Goal: Task Accomplishment & Management: Use online tool/utility

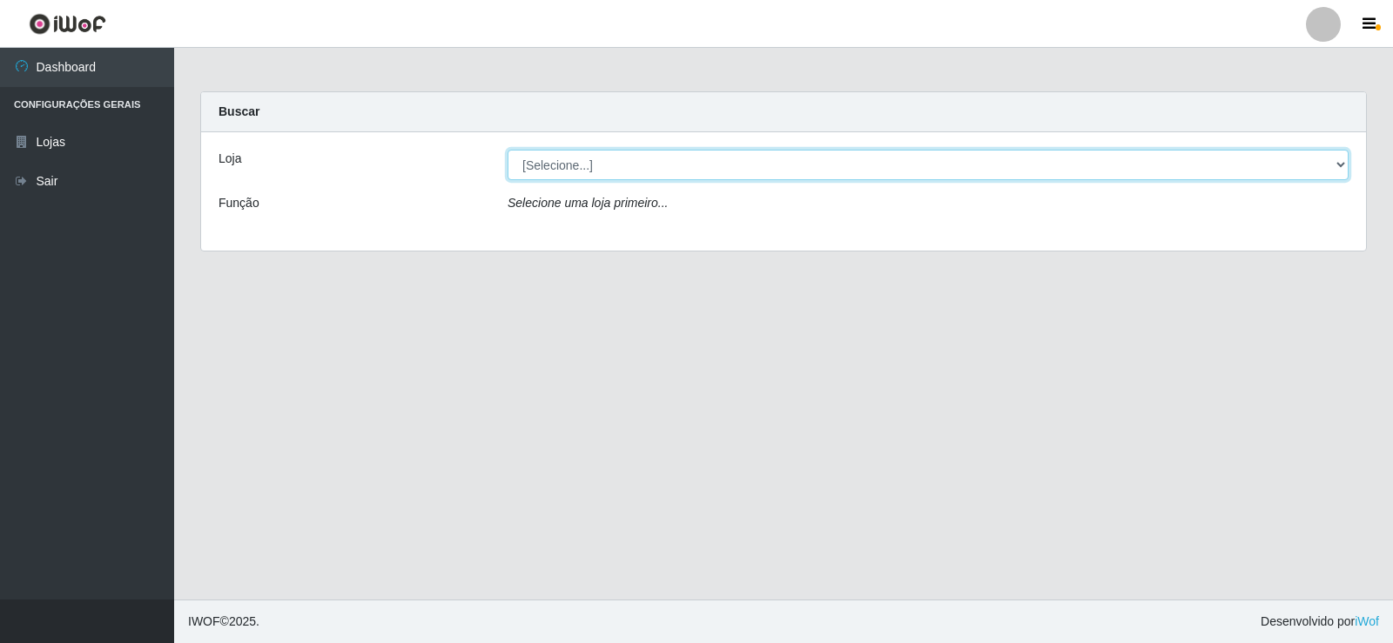
click at [1319, 164] on select "[Selecione...] SuperFácil Atacado - [GEOGRAPHIC_DATA]" at bounding box center [927, 165] width 841 height 30
select select "504"
click at [507, 150] on select "[Selecione...] SuperFácil Atacado - [GEOGRAPHIC_DATA]" at bounding box center [927, 165] width 841 height 30
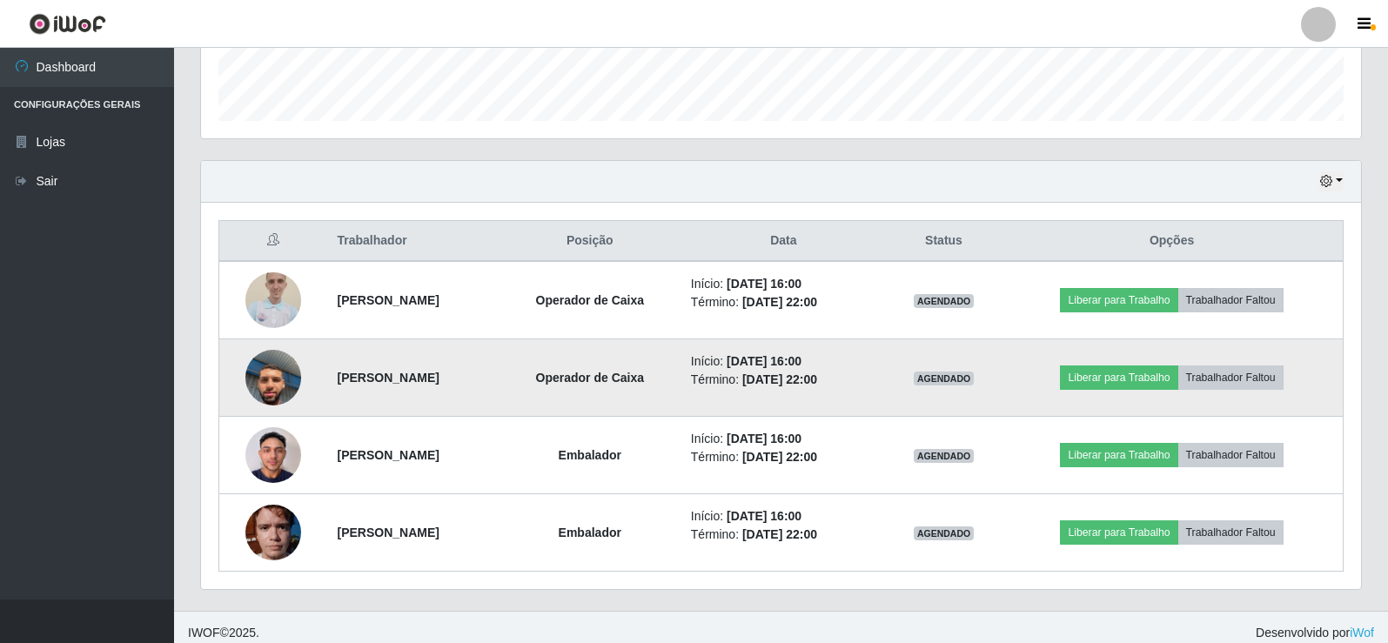
scroll to position [513, 0]
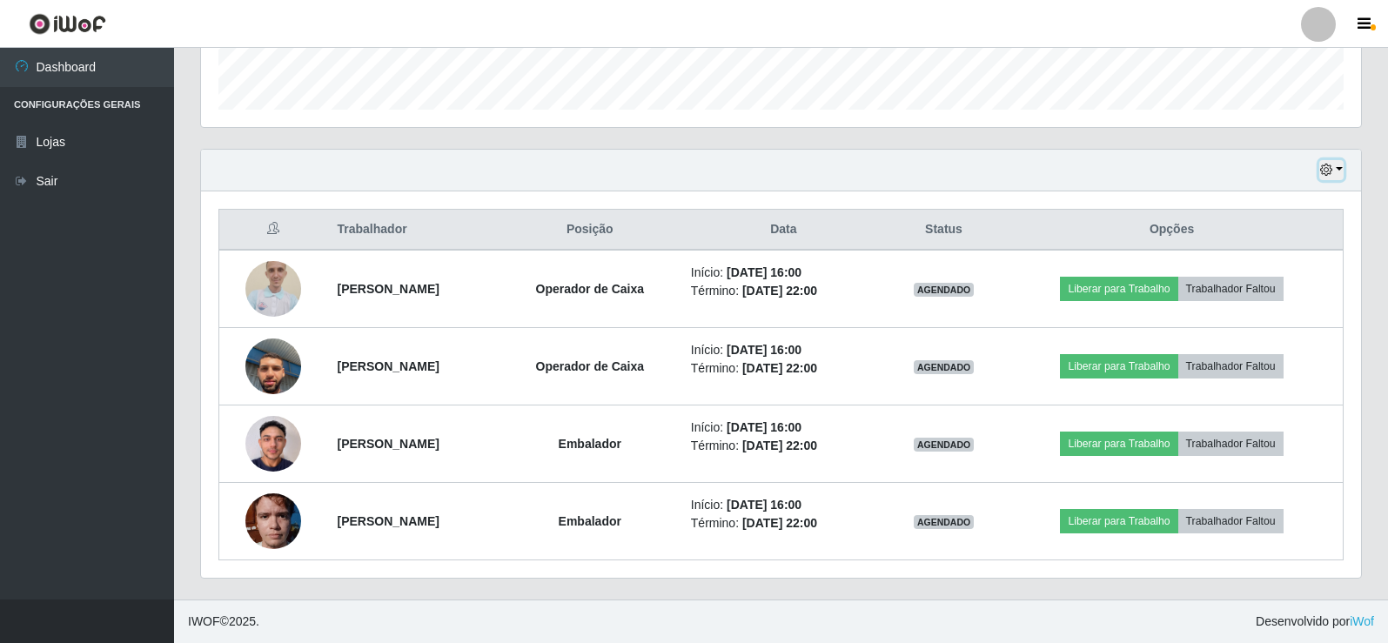
click at [1334, 169] on button "button" at bounding box center [1331, 170] width 24 height 20
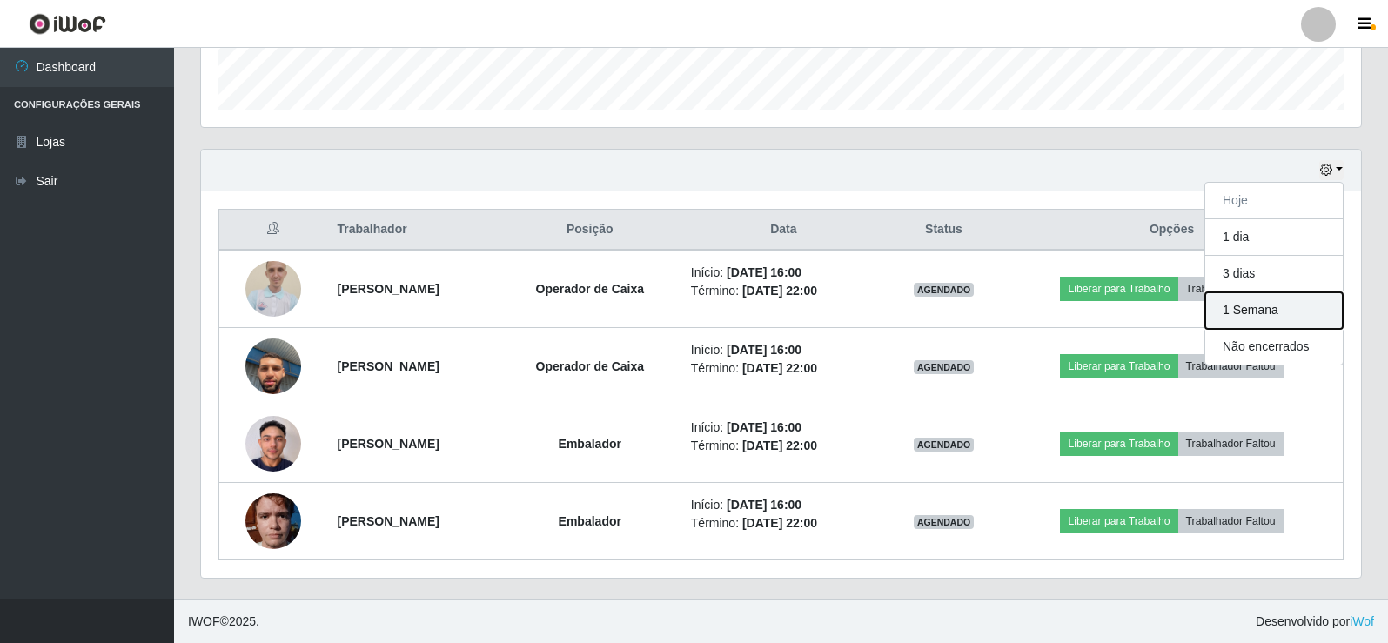
click at [1274, 312] on button "1 Semana" at bounding box center [1274, 310] width 138 height 37
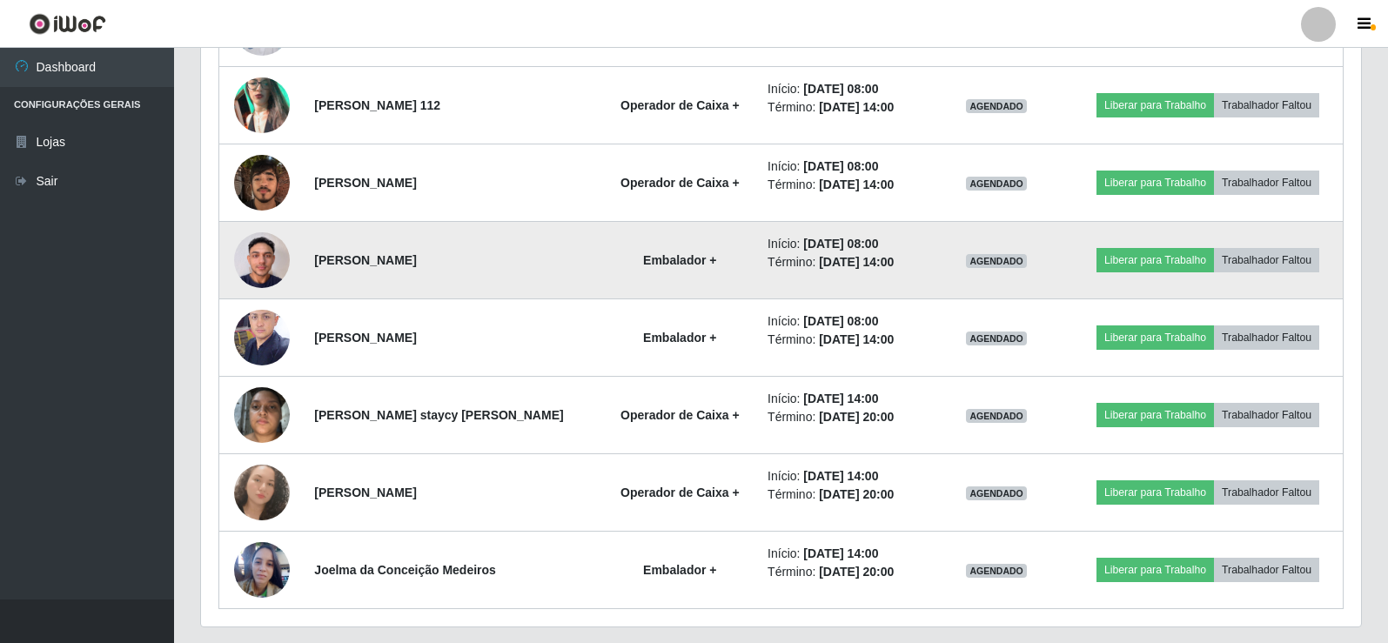
scroll to position [1520, 0]
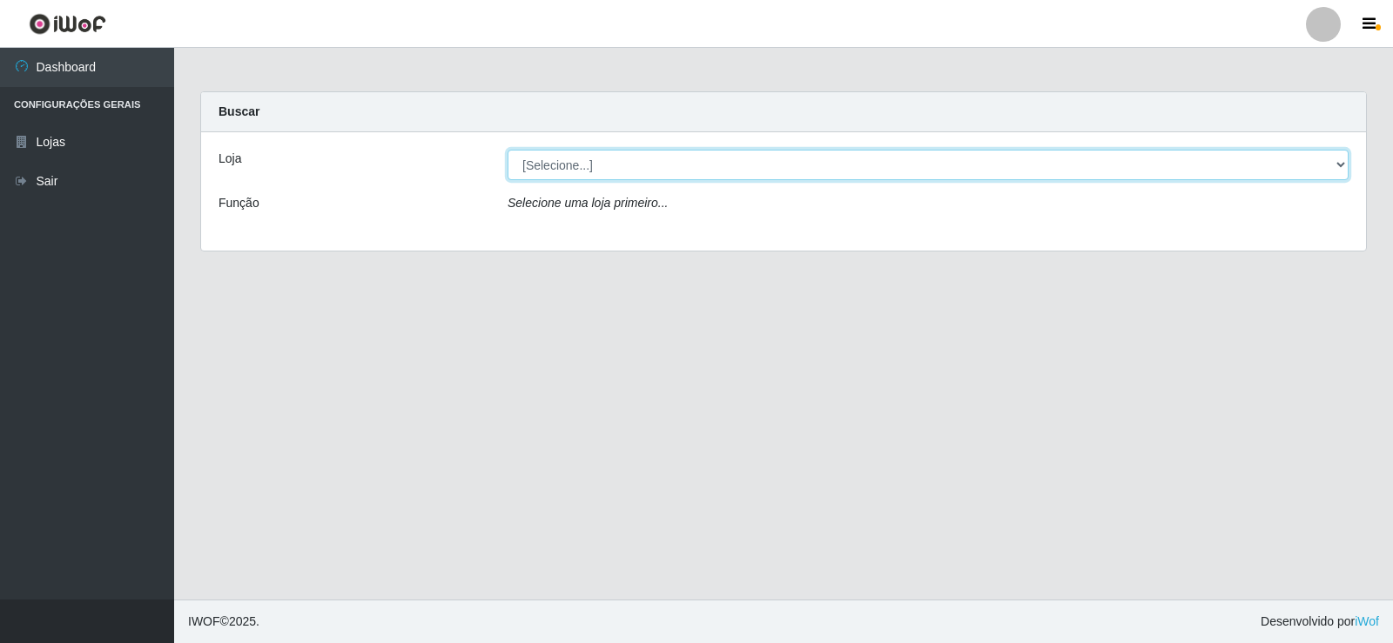
click at [1340, 165] on select "[Selecione...] SuperFácil Atacado - [GEOGRAPHIC_DATA]" at bounding box center [927, 165] width 841 height 30
select select "504"
click at [507, 150] on select "[Selecione...] SuperFácil Atacado - [GEOGRAPHIC_DATA]" at bounding box center [927, 165] width 841 height 30
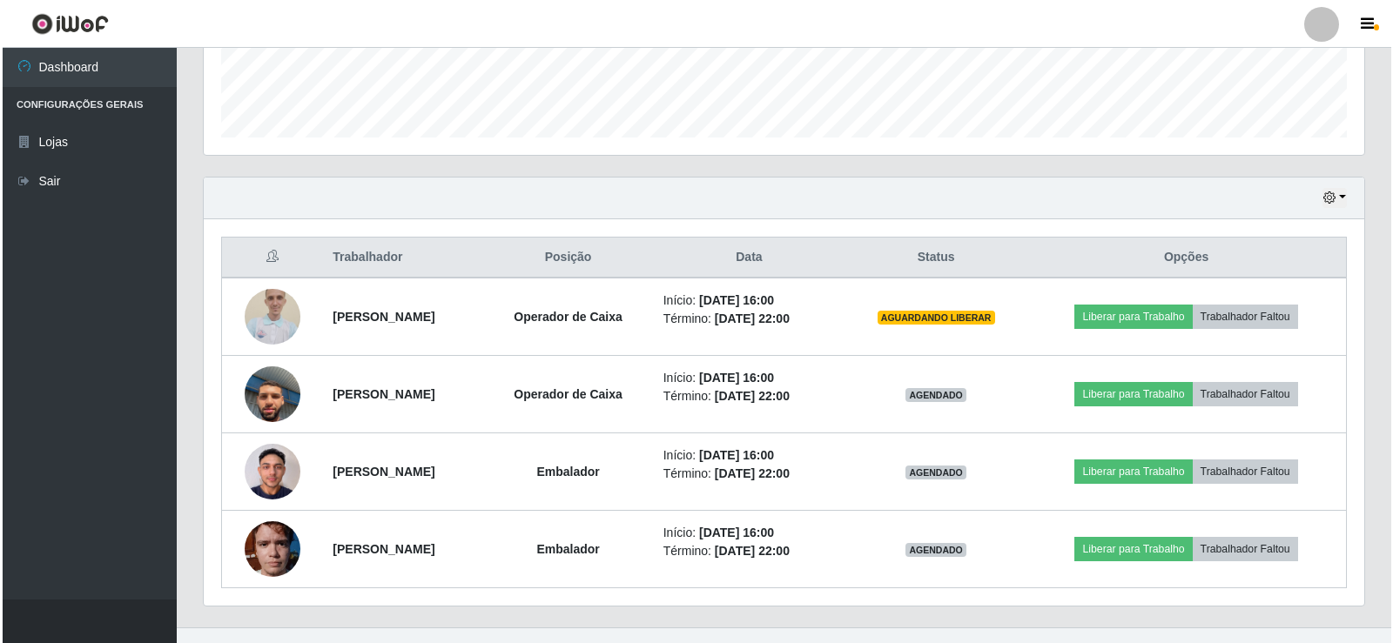
scroll to position [513, 0]
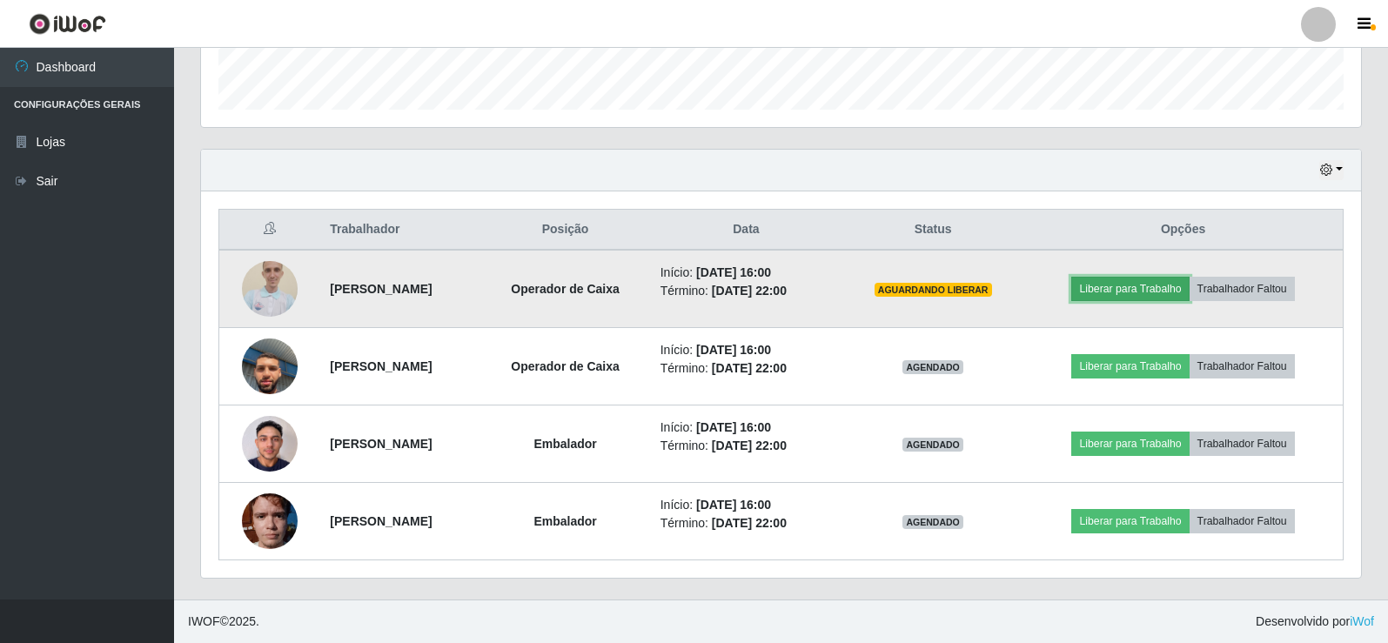
click at [1157, 287] on button "Liberar para Trabalho" at bounding box center [1130, 289] width 118 height 24
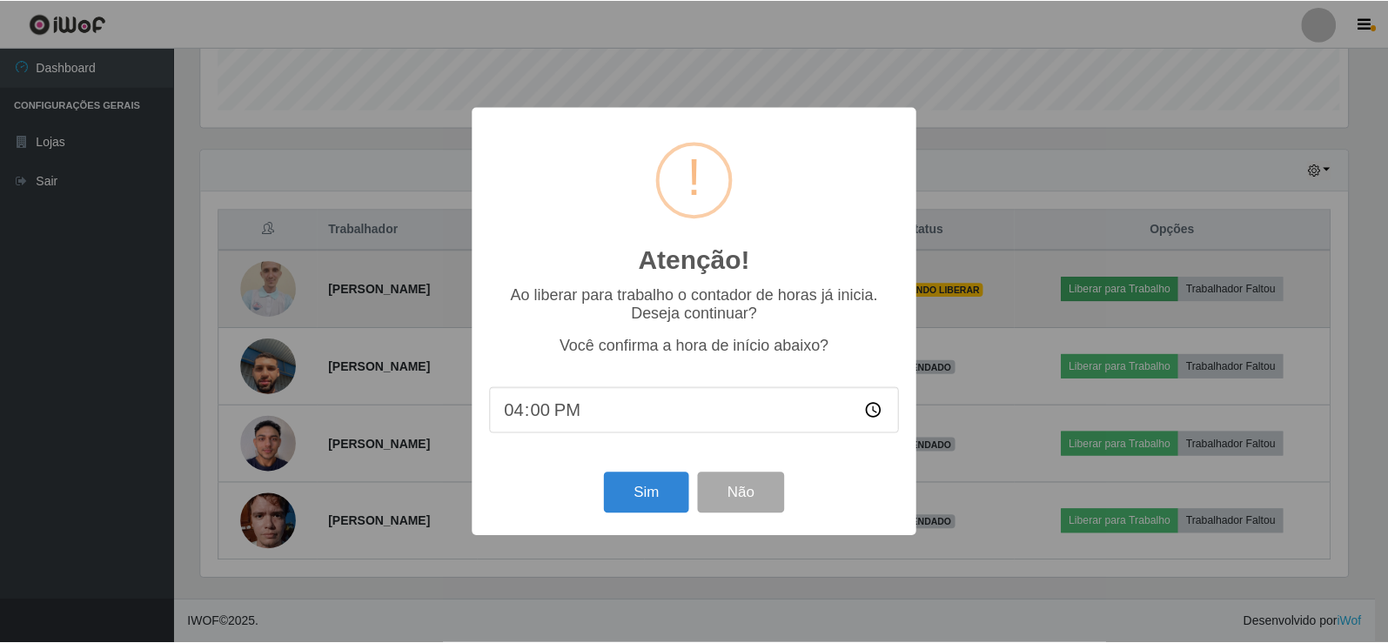
scroll to position [361, 1152]
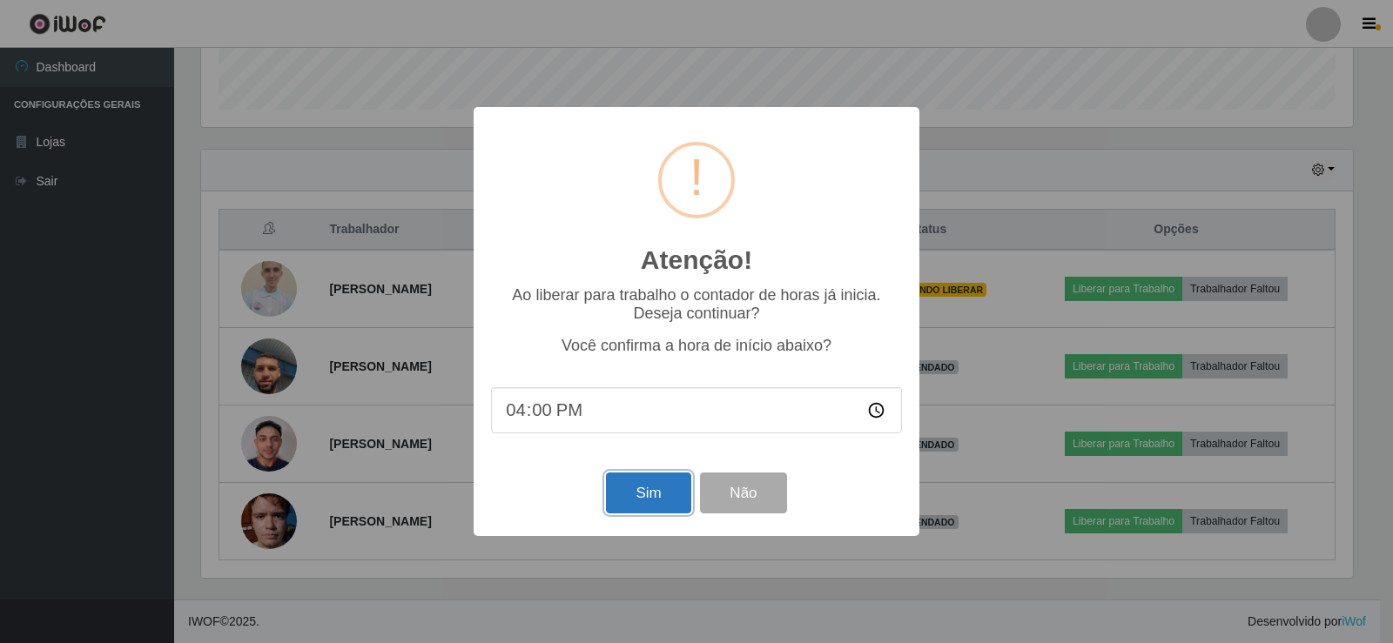
click at [652, 497] on button "Sim" at bounding box center [648, 493] width 84 height 41
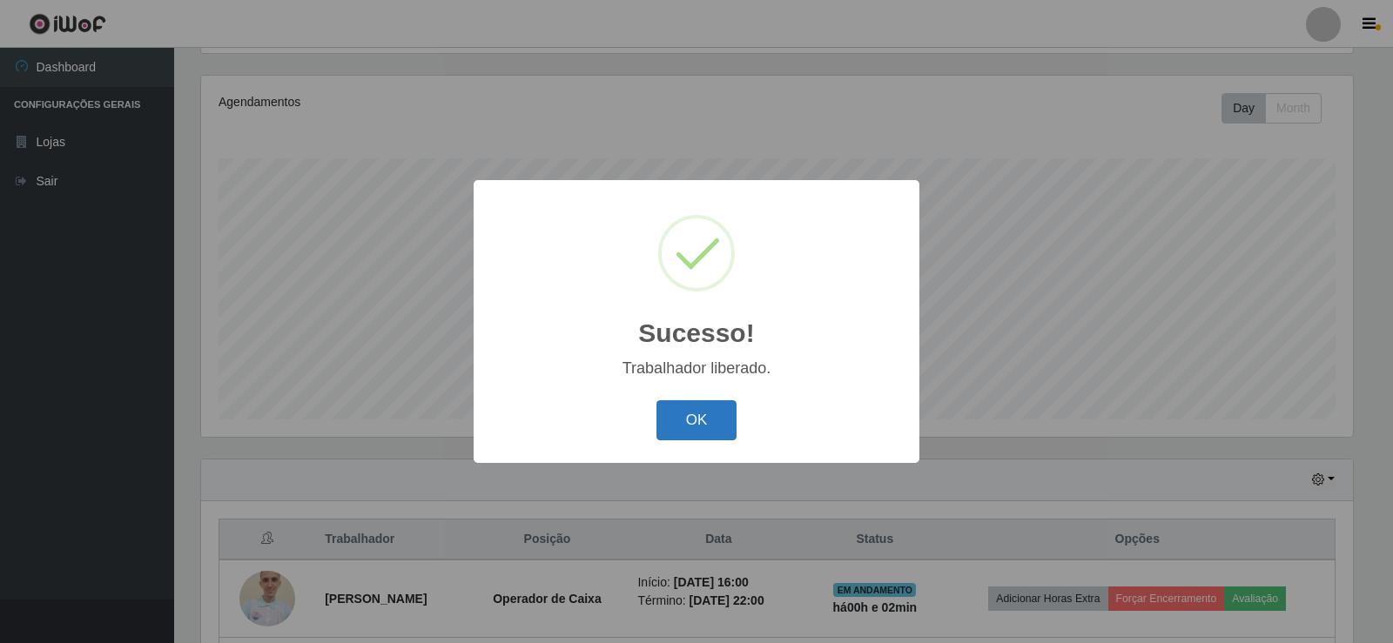
click at [723, 418] on button "OK" at bounding box center [696, 420] width 81 height 41
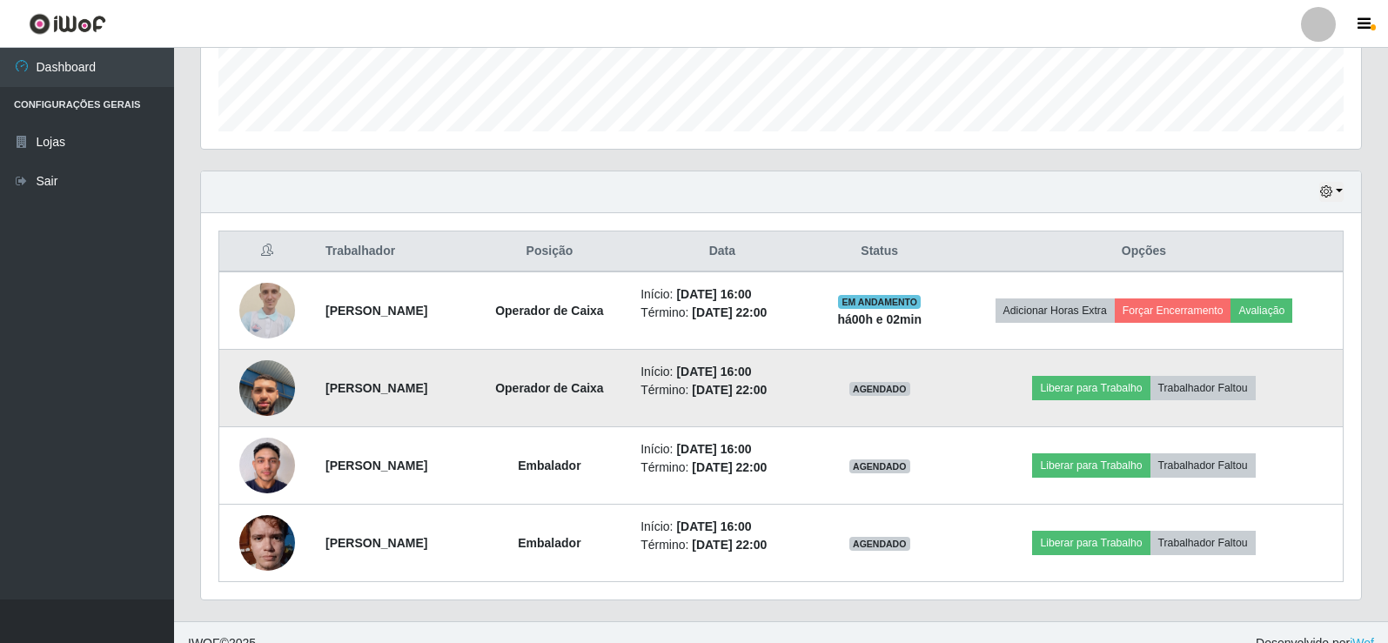
scroll to position [513, 0]
